Goal: Information Seeking & Learning: Find specific page/section

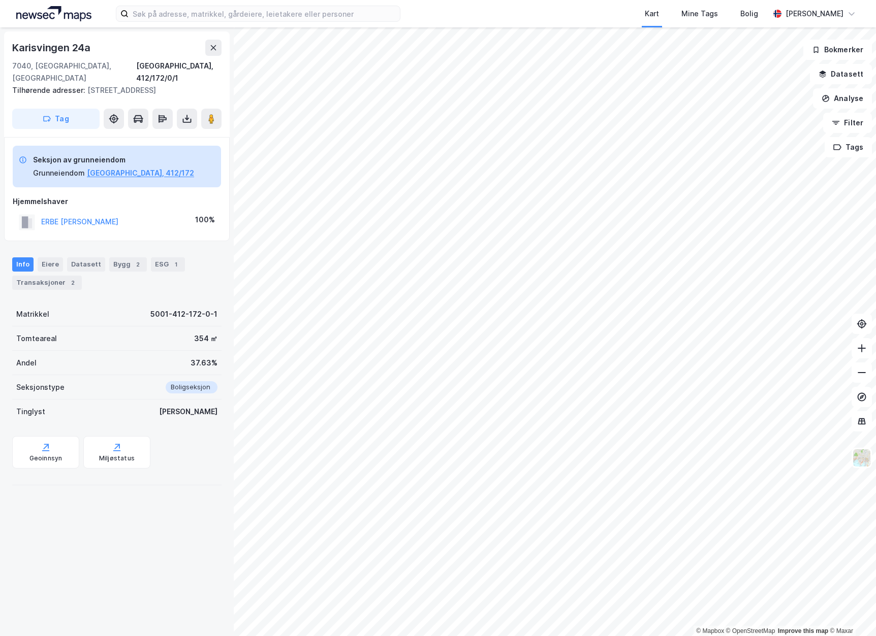
click at [55, 14] on img at bounding box center [53, 13] width 75 height 15
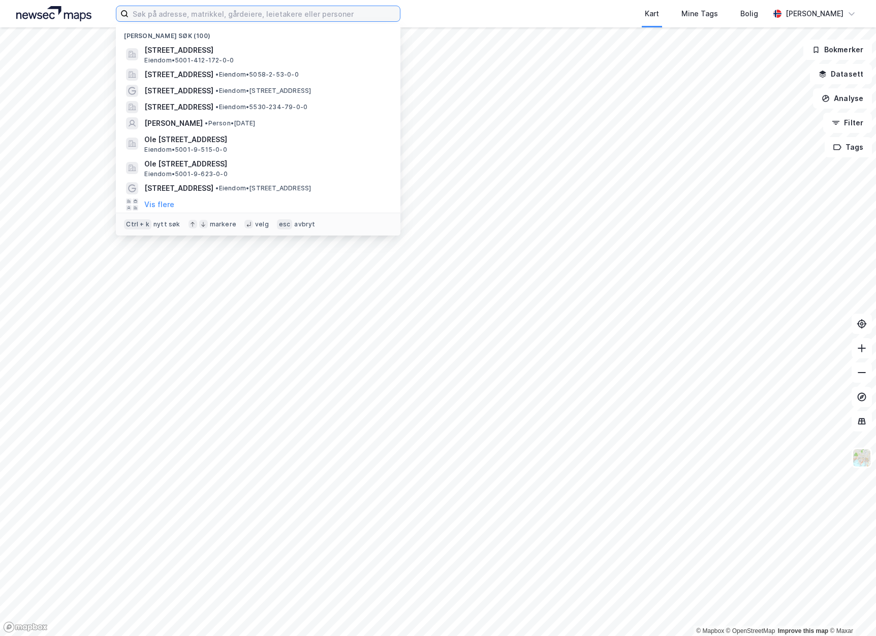
click at [177, 14] on input at bounding box center [263, 13] width 271 height 15
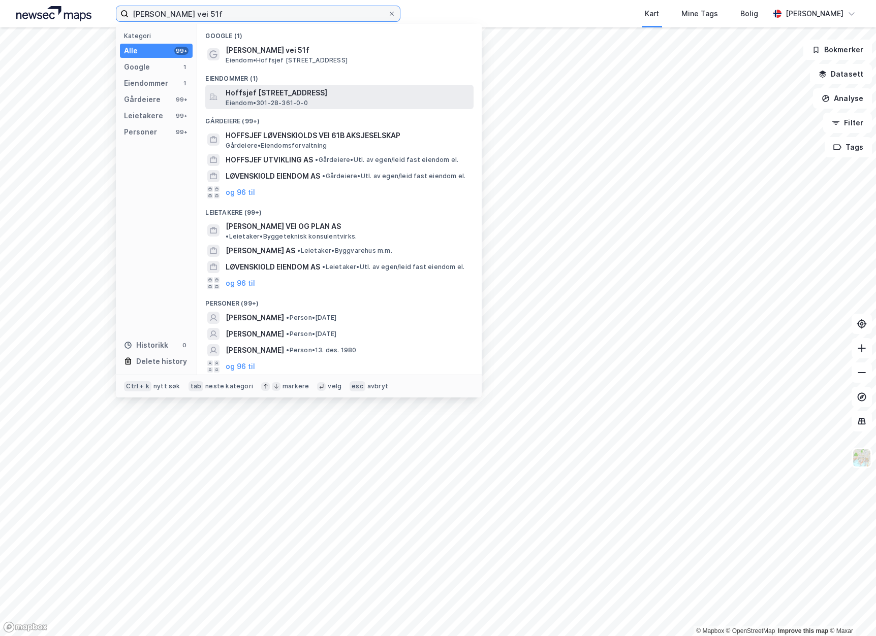
type input "[PERSON_NAME] vei 51f"
click at [281, 98] on span "Hoffsjef [STREET_ADDRESS]" at bounding box center [347, 93] width 244 height 12
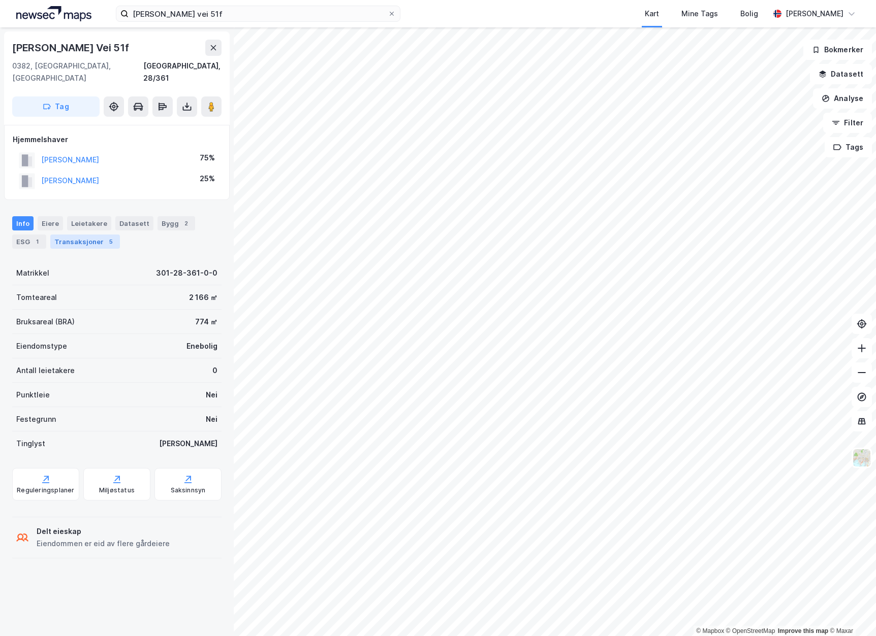
click at [69, 235] on div "Transaksjoner 5" at bounding box center [85, 242] width 70 height 14
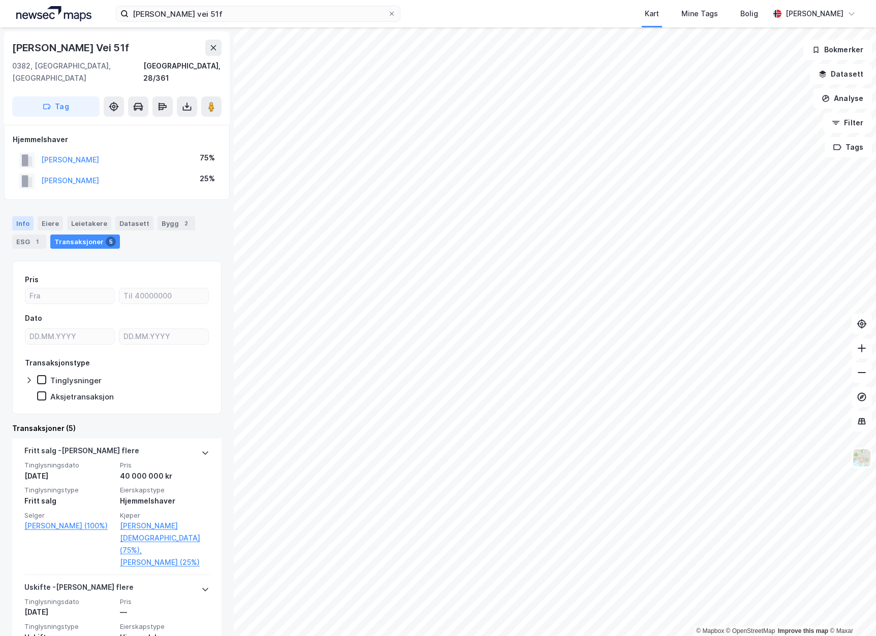
click at [28, 216] on div "Info" at bounding box center [22, 223] width 21 height 14
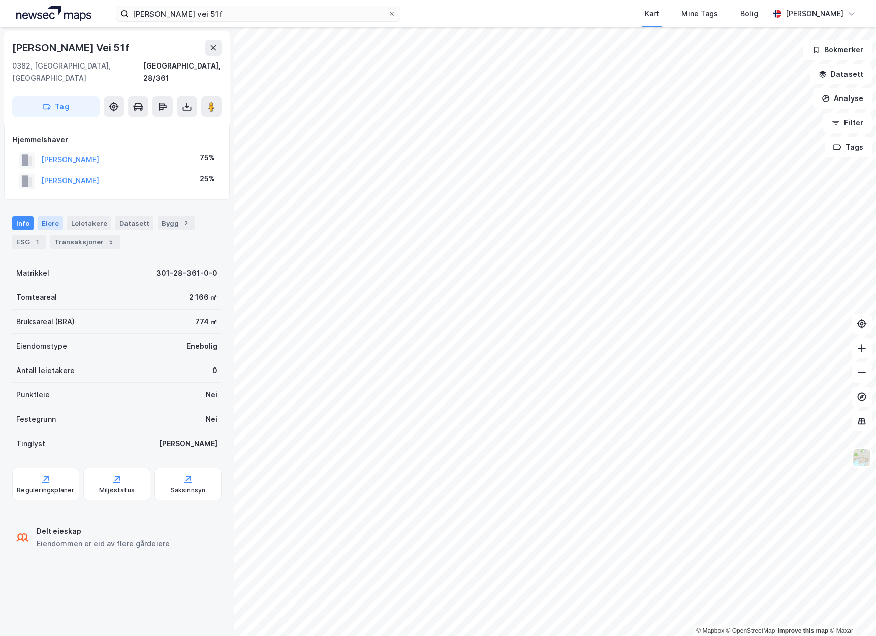
click at [55, 216] on div "Eiere" at bounding box center [50, 223] width 25 height 14
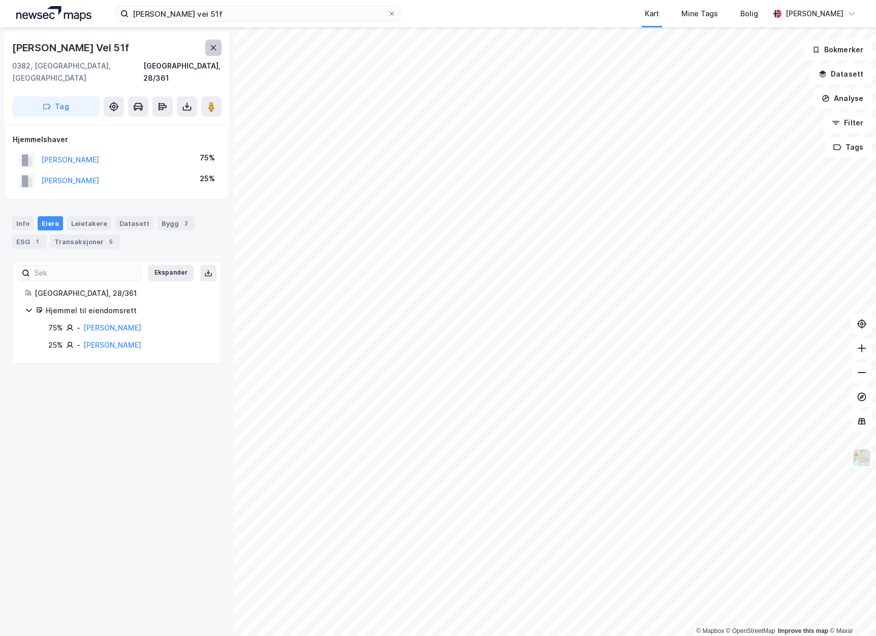
click at [210, 47] on icon at bounding box center [213, 48] width 8 height 8
click at [73, 235] on div "Transaksjoner 3" at bounding box center [85, 242] width 70 height 14
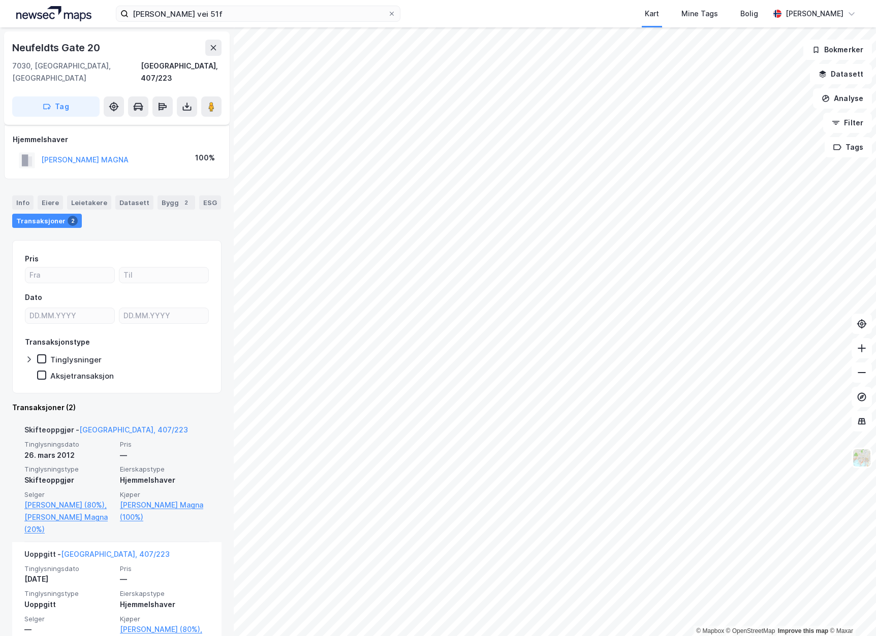
scroll to position [51, 0]
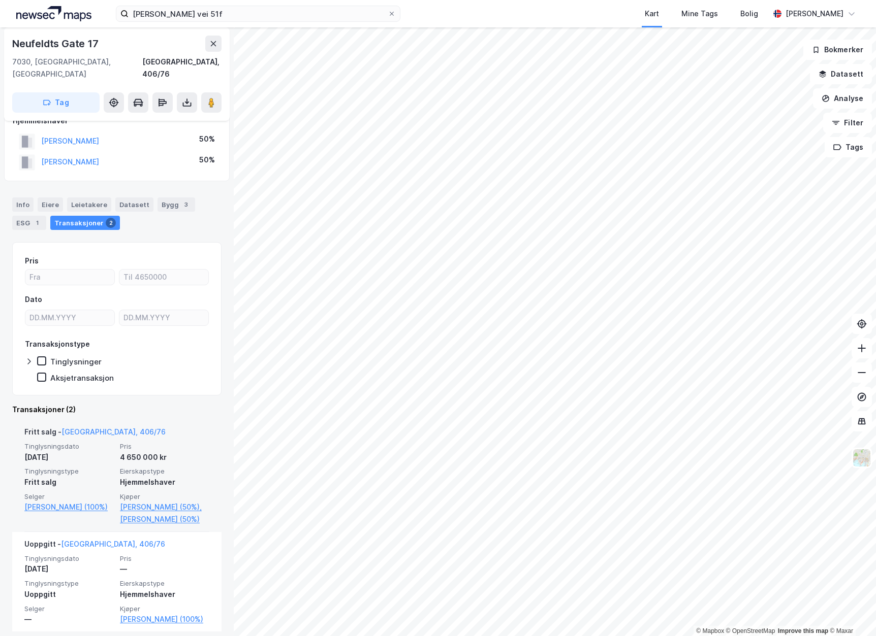
scroll to position [26, 0]
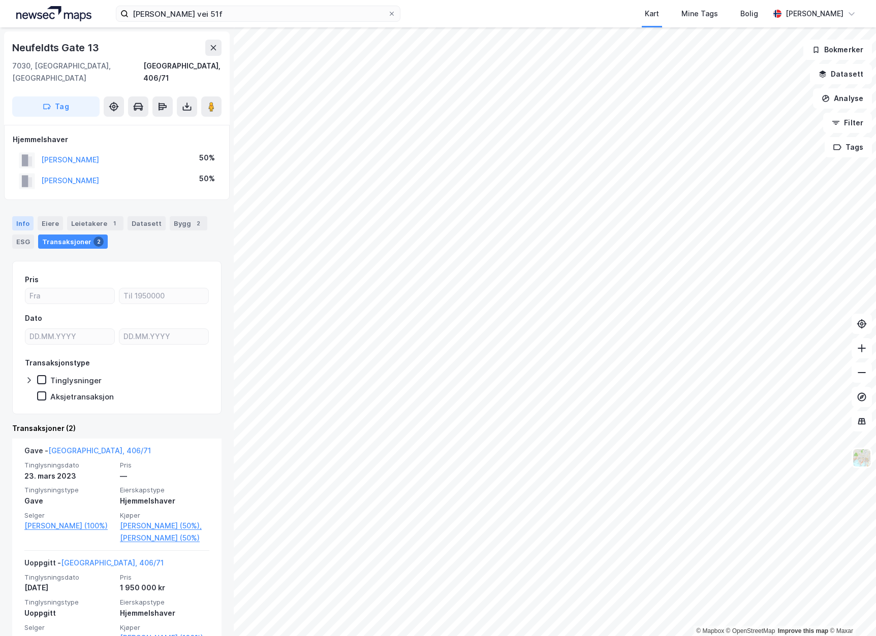
click at [17, 216] on div "Info" at bounding box center [22, 223] width 21 height 14
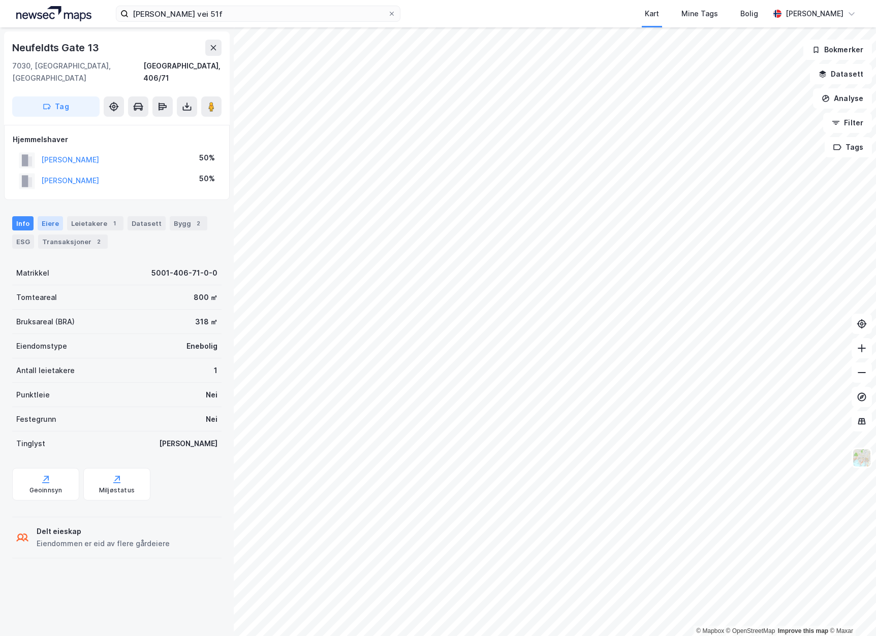
click at [54, 216] on div "Eiere" at bounding box center [50, 223] width 25 height 14
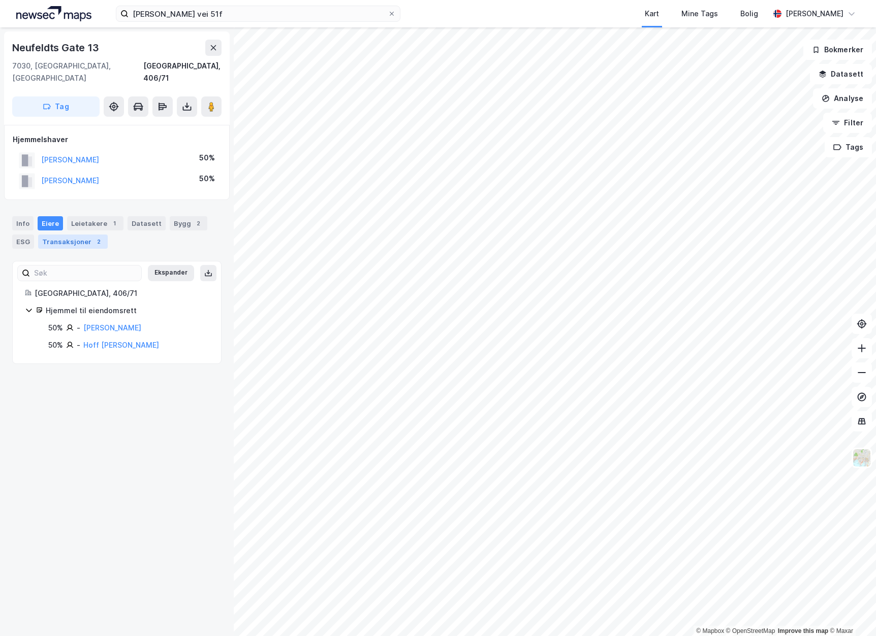
click at [76, 235] on div "Transaksjoner 2" at bounding box center [73, 242] width 70 height 14
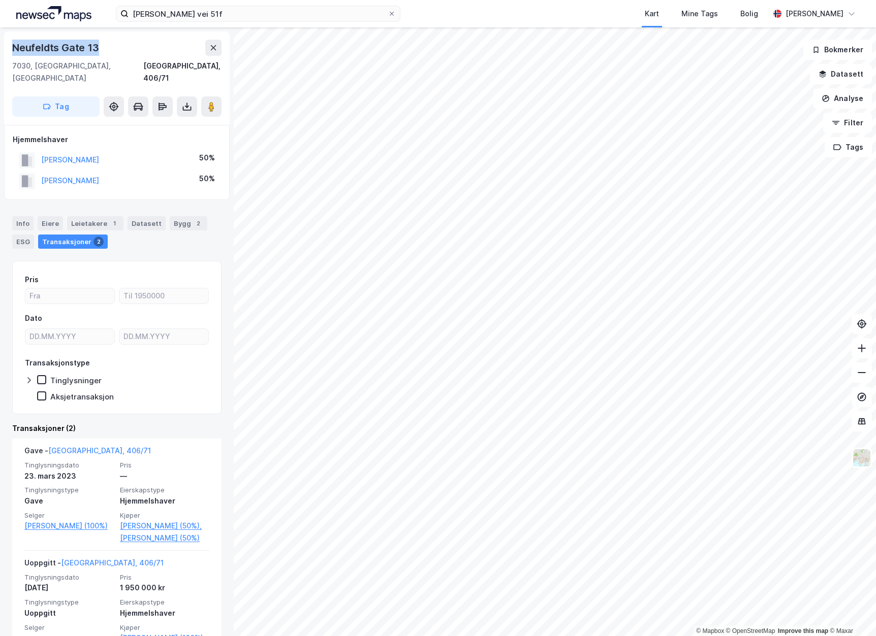
drag, startPoint x: 98, startPoint y: 48, endPoint x: 13, endPoint y: 47, distance: 84.8
click at [13, 47] on div "Neufeldts Gate 13" at bounding box center [56, 48] width 89 height 16
copy div "Neufeldts Gate 13"
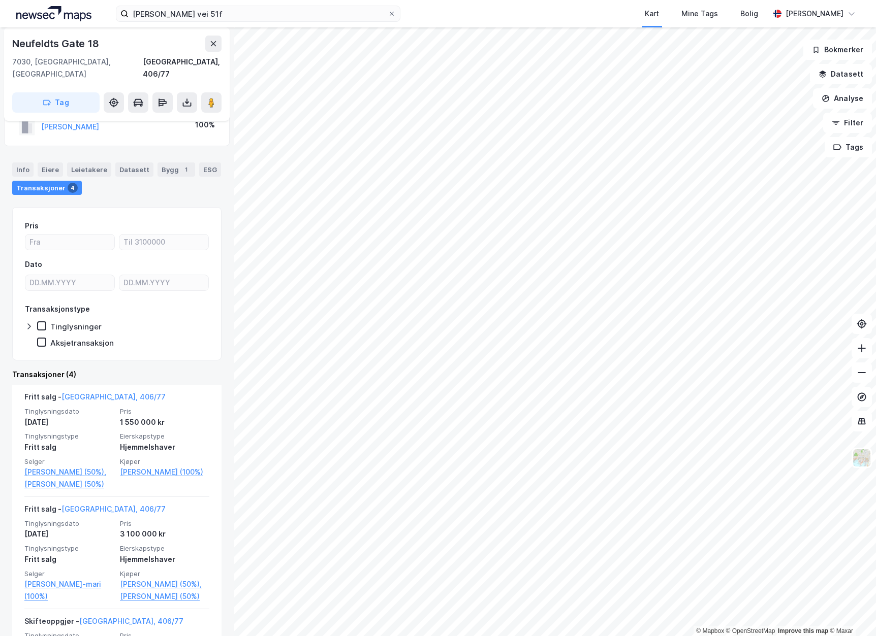
scroll to position [51, 0]
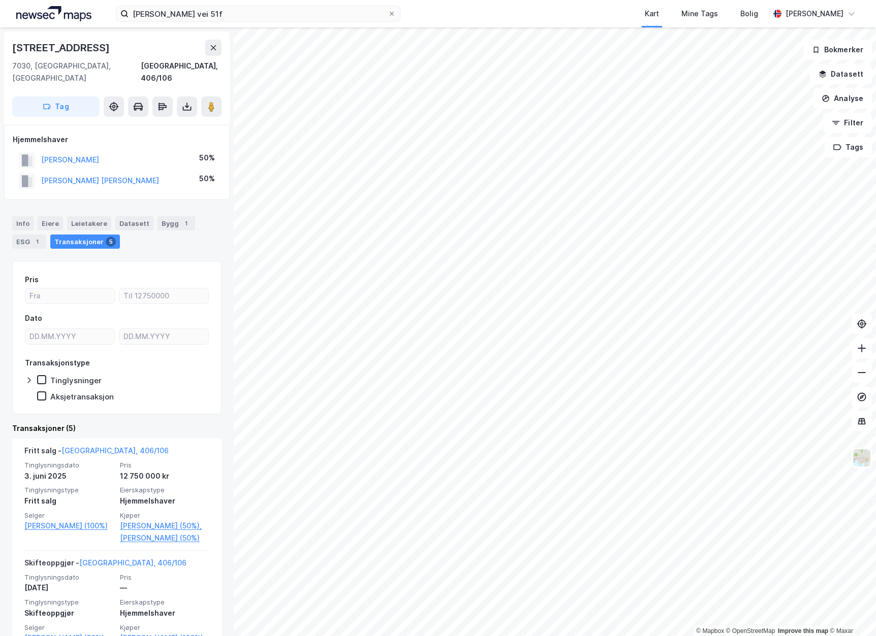
drag, startPoint x: 106, startPoint y: 47, endPoint x: 13, endPoint y: 54, distance: 92.7
click at [13, 54] on div "[STREET_ADDRESS]" at bounding box center [62, 48] width 100 height 16
copy div "[STREET_ADDRESS]"
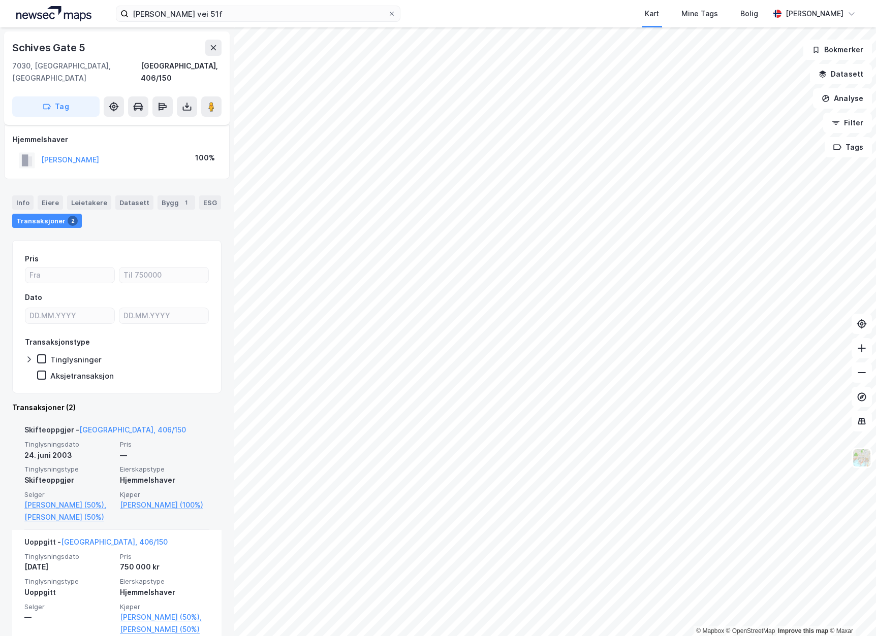
scroll to position [30, 0]
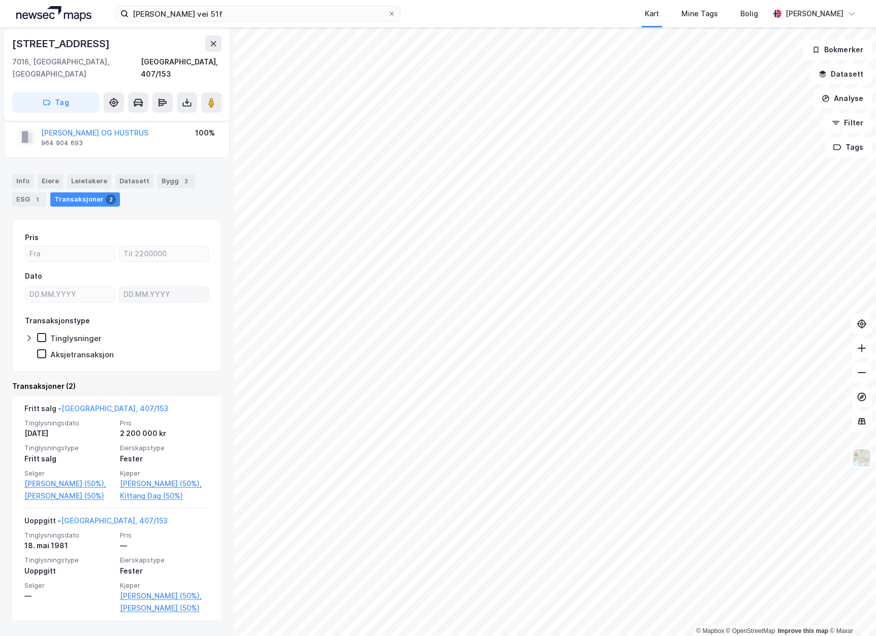
scroll to position [100, 0]
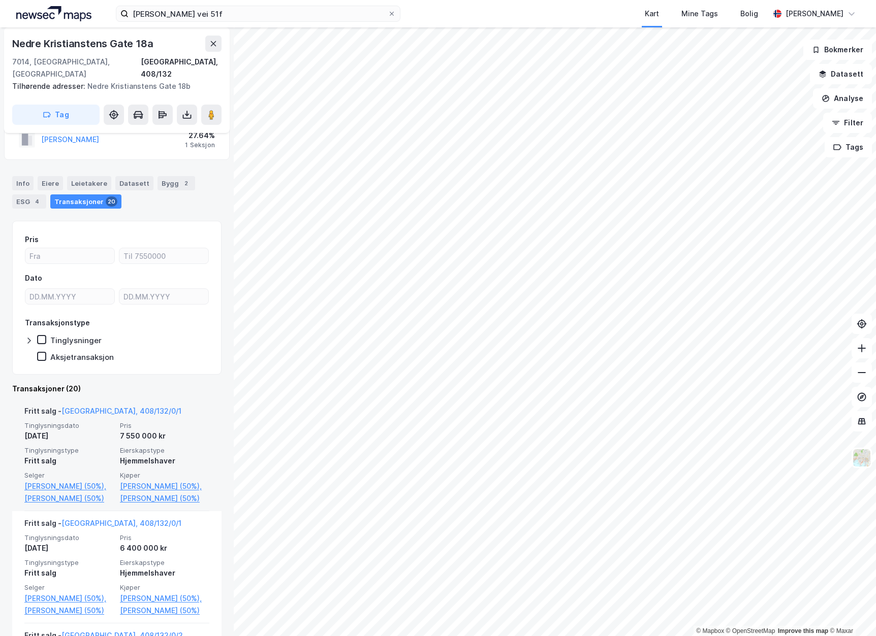
scroll to position [102, 0]
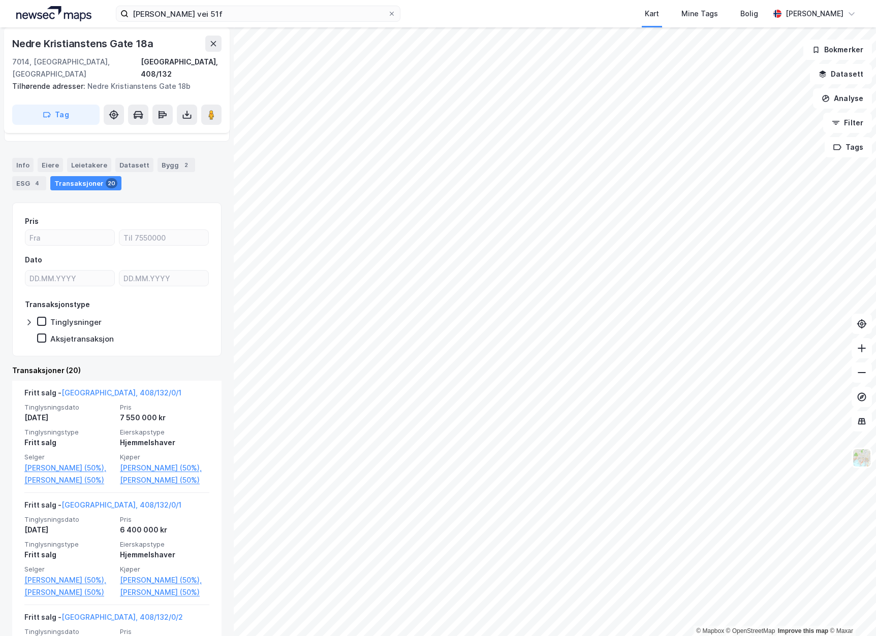
click at [152, 43] on div "Nedre Kristianstens Gate 18a" at bounding box center [83, 44] width 143 height 16
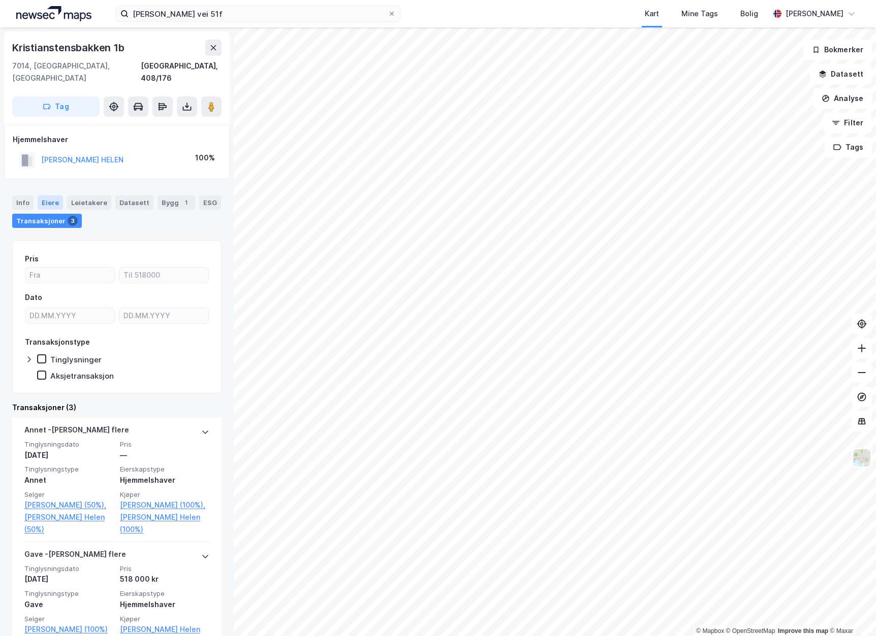
click at [54, 196] on div "Eiere" at bounding box center [50, 203] width 25 height 14
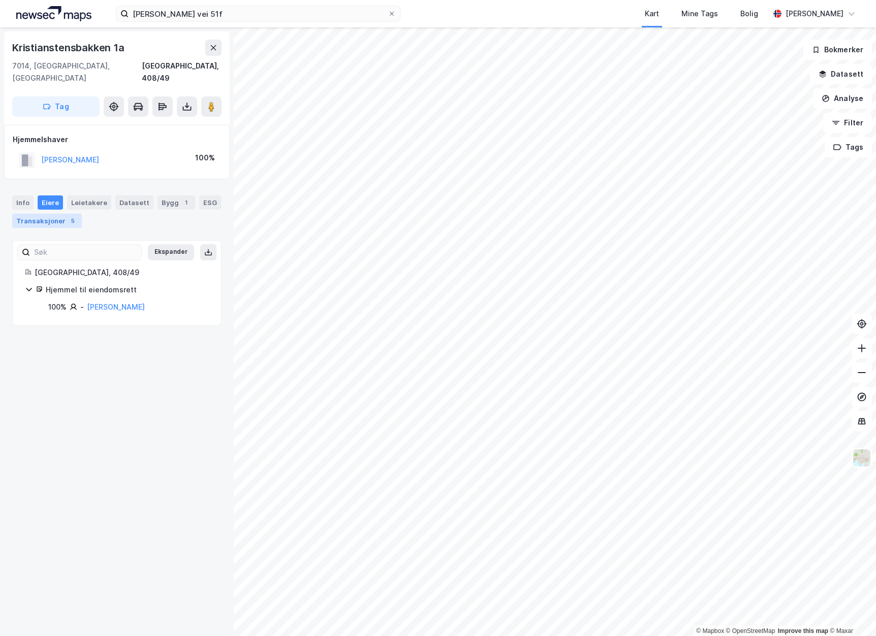
click at [59, 214] on div "Transaksjoner 5" at bounding box center [47, 221] width 70 height 14
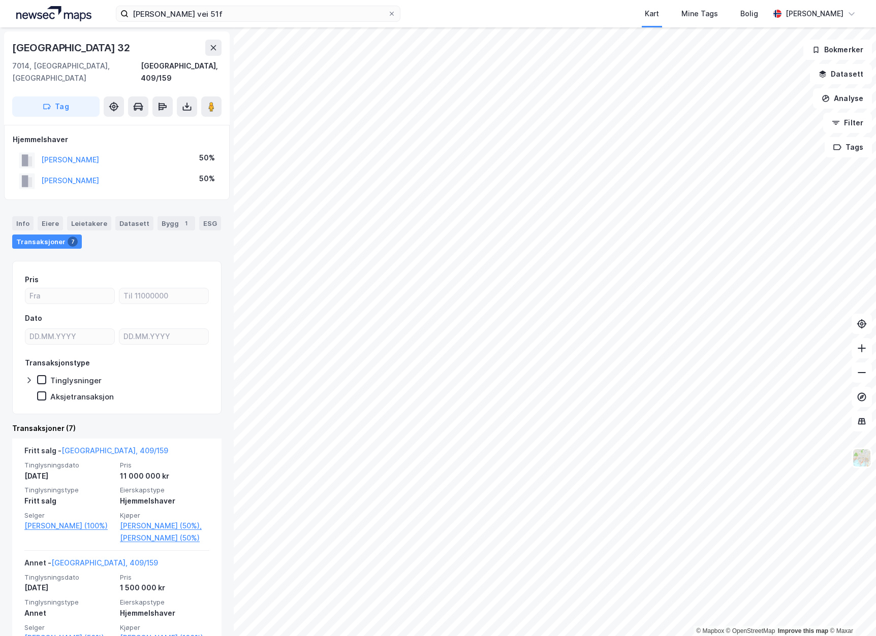
drag, startPoint x: 133, startPoint y: 44, endPoint x: 15, endPoint y: 45, distance: 117.3
click at [15, 45] on div "[GEOGRAPHIC_DATA] 32" at bounding box center [72, 48] width 120 height 16
copy div "[GEOGRAPHIC_DATA] 32"
click at [205, 360] on div "© Mapbox © OpenStreetMap Improve this map © [PERSON_NAME][GEOGRAPHIC_DATA][STRE…" at bounding box center [438, 331] width 876 height 609
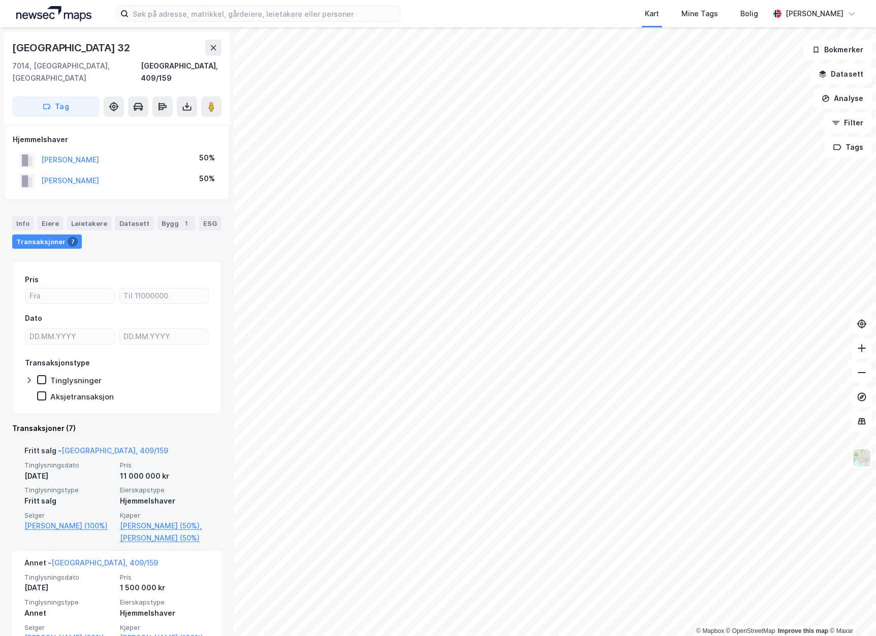
click at [188, 433] on div "© Mapbox © OpenStreetMap Improve this map © [PERSON_NAME][GEOGRAPHIC_DATA][STRE…" at bounding box center [438, 331] width 876 height 609
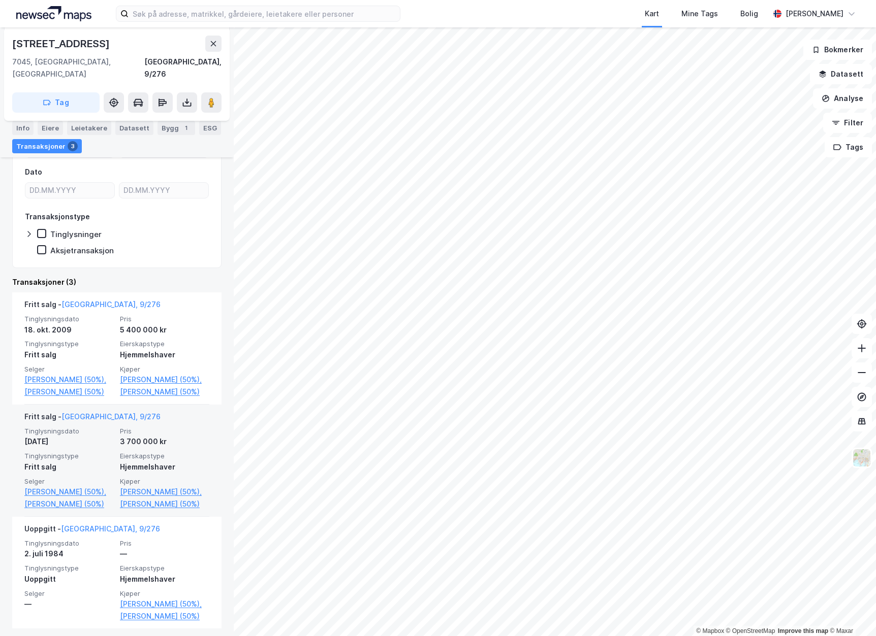
scroll to position [152, 0]
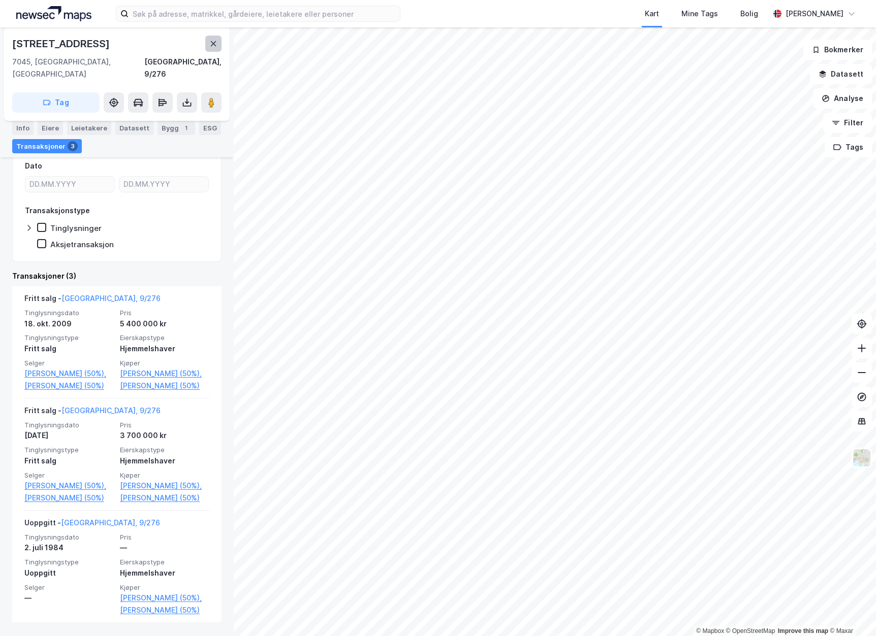
click at [215, 48] on button at bounding box center [213, 44] width 16 height 16
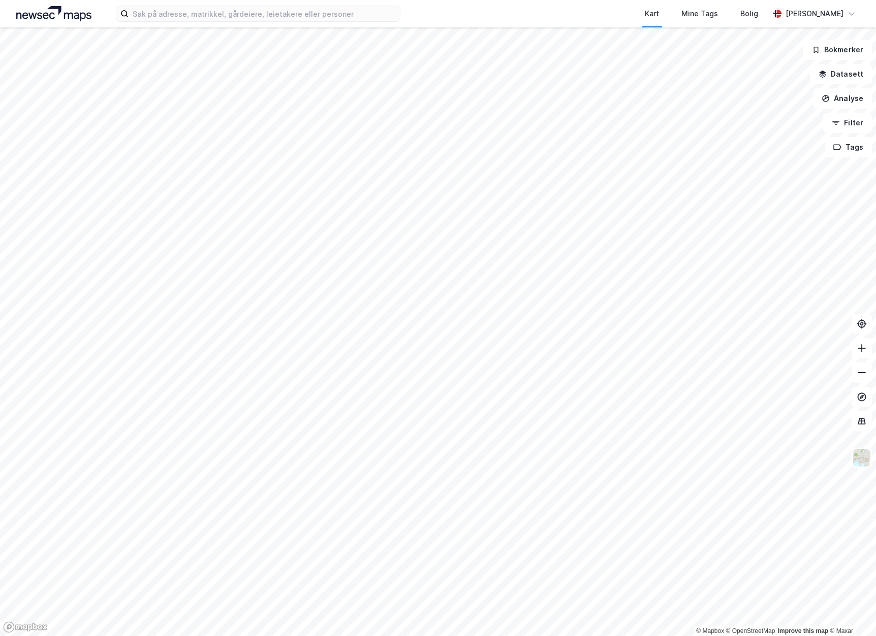
click at [191, 22] on div "Kart Mine Tags Bolig Andreas Grimsbu" at bounding box center [438, 13] width 876 height 27
click at [196, 16] on input at bounding box center [263, 13] width 271 height 15
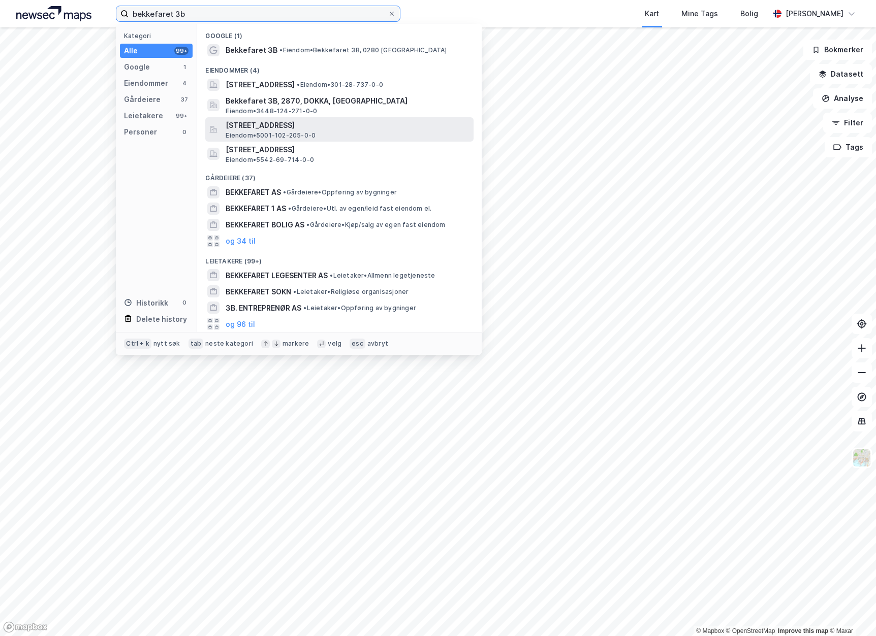
type input "bekkefaret 3b"
click at [397, 124] on span "Bekkefaret 3B, 7023, TRONDHEIM, TRONDHEIM" at bounding box center [347, 125] width 244 height 12
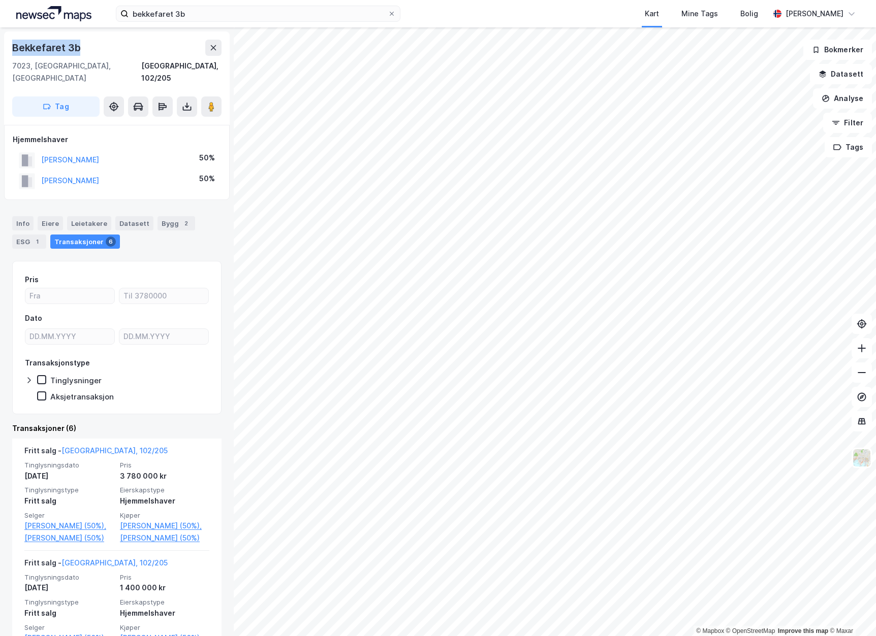
drag, startPoint x: 82, startPoint y: 50, endPoint x: 6, endPoint y: 46, distance: 75.8
click at [6, 46] on div "Bekkefaret 3b 7023, Trondheim, Trøndelag Trondheim, 102/205 Tag" at bounding box center [116, 77] width 225 height 93
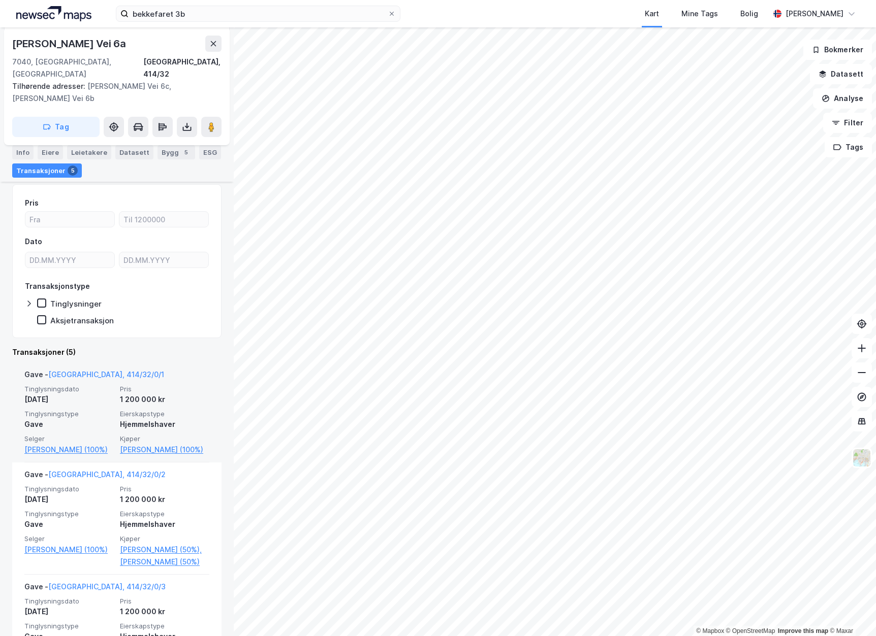
scroll to position [102, 0]
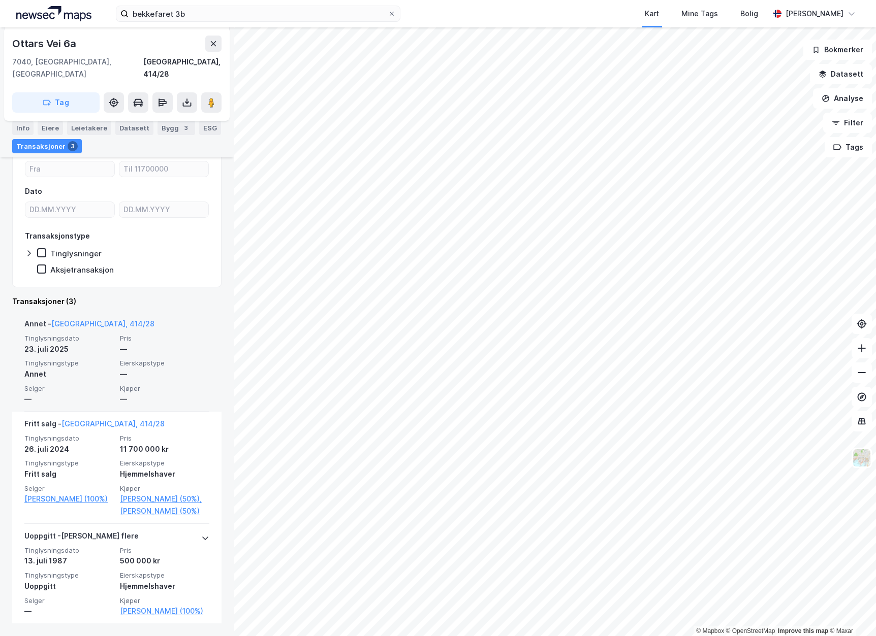
scroll to position [139, 0]
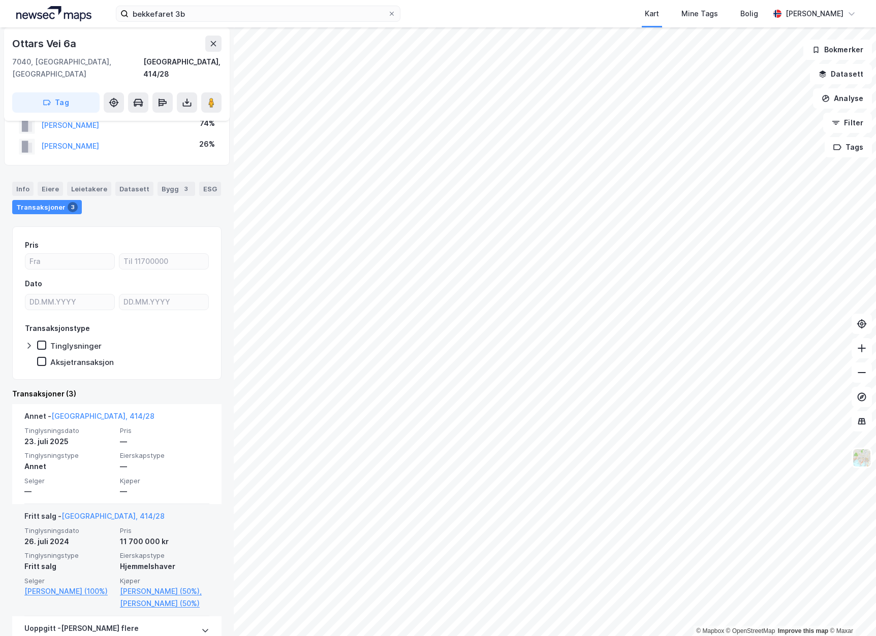
scroll to position [51, 0]
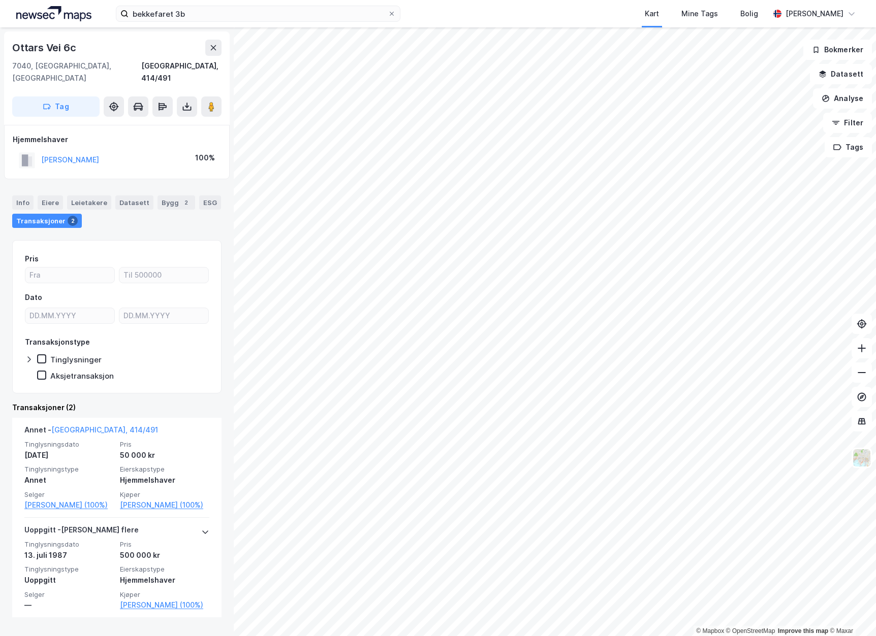
click at [206, 636] on html "bekkefaret 3b Kart Mine Tags Bolig Andreas Grimsbu © Mapbox © OpenStreetMap Imp…" at bounding box center [438, 318] width 876 height 636
click at [188, 396] on div "© Mapbox © OpenStreetMap Improve this map © Maxar Ottars Vei 6c 7040, Trondheim…" at bounding box center [438, 331] width 876 height 609
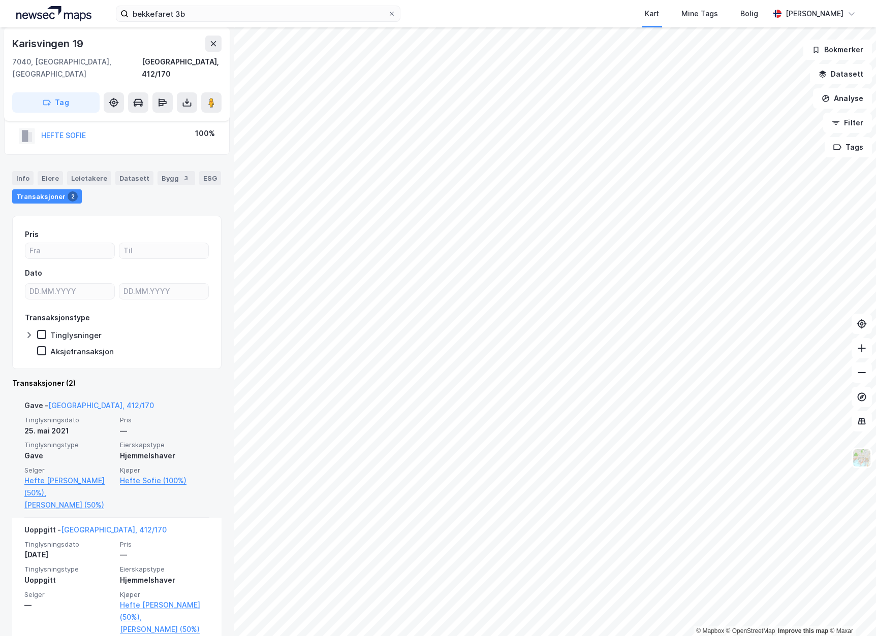
scroll to position [30, 0]
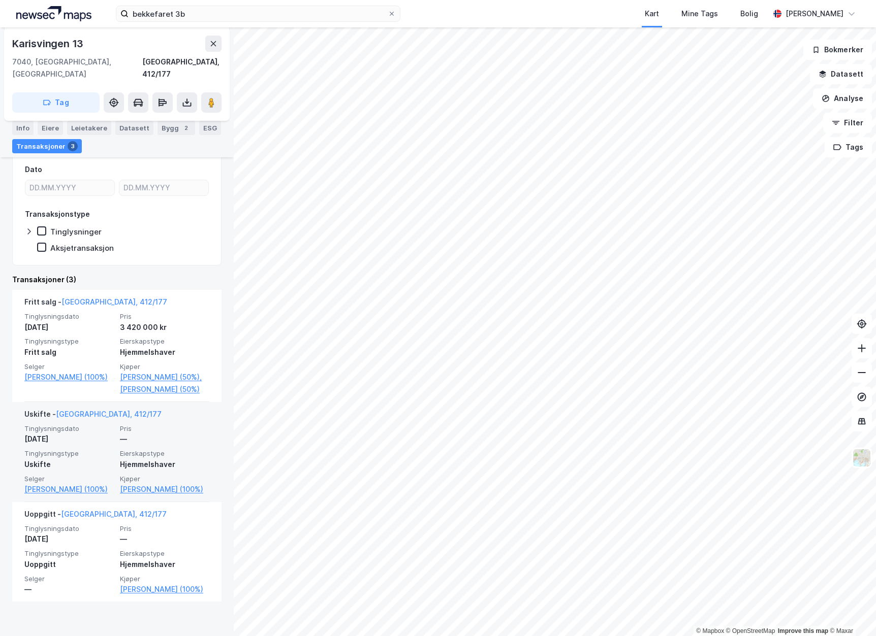
scroll to position [151, 0]
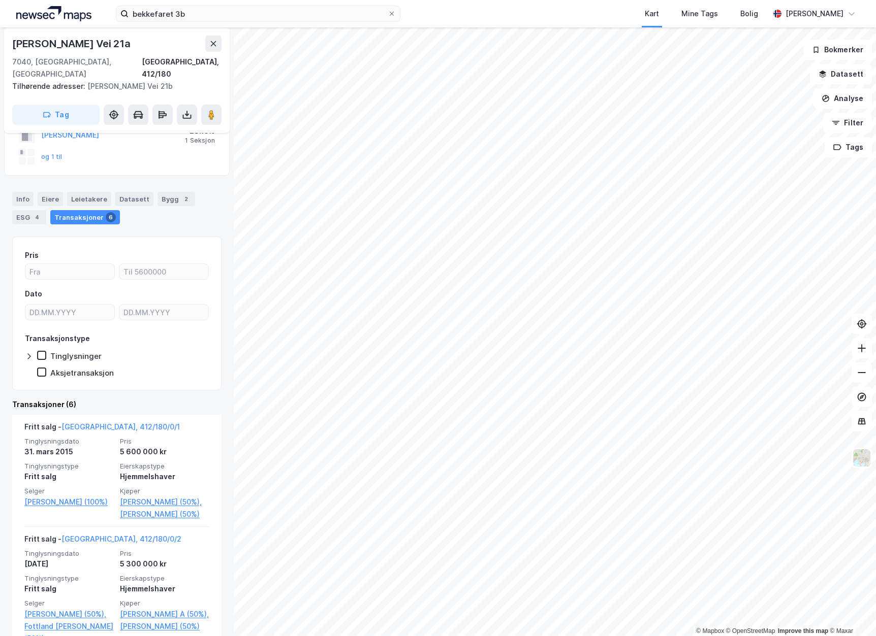
scroll to position [102, 0]
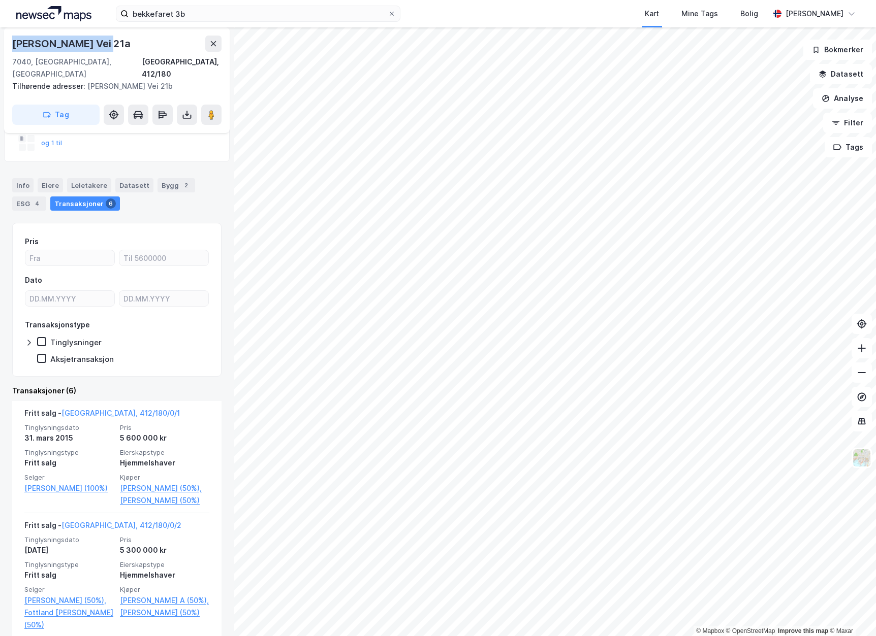
drag, startPoint x: 100, startPoint y: 46, endPoint x: 14, endPoint y: 49, distance: 85.9
click at [14, 49] on div "Jan Voigts Vei 21a" at bounding box center [72, 44] width 120 height 16
copy div "Jan Voigts Vei 21a"
